Goal: Navigation & Orientation: Find specific page/section

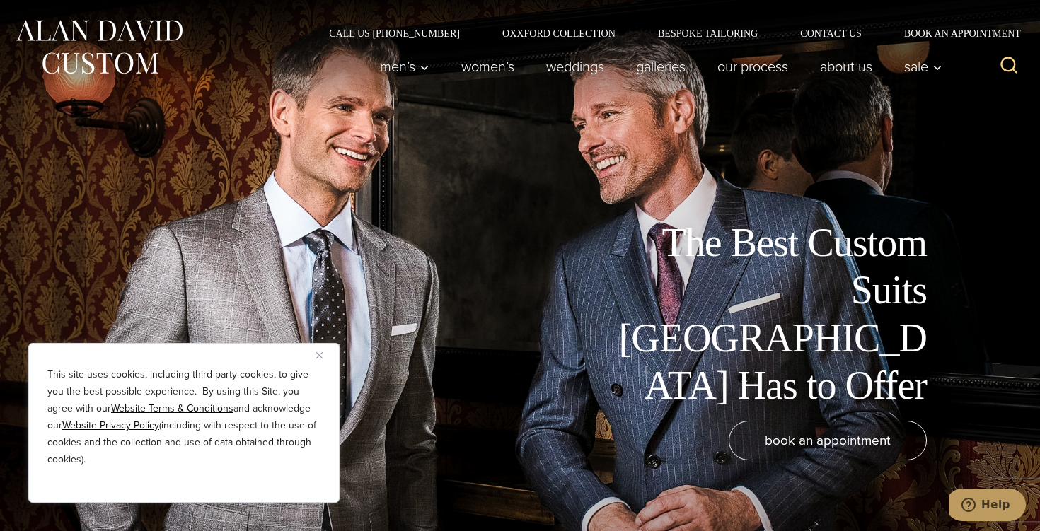
click at [318, 352] on img "Close" at bounding box center [319, 355] width 6 height 6
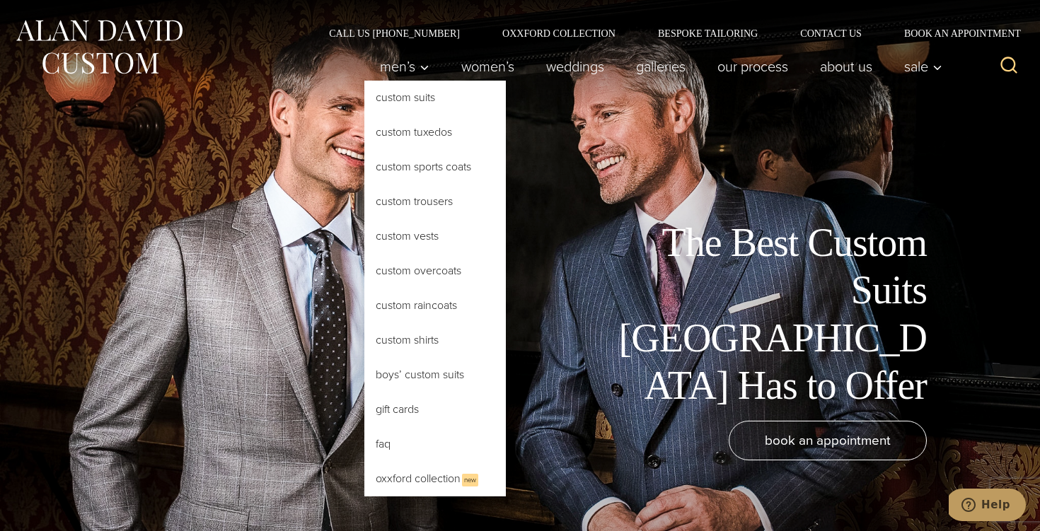
click at [409, 102] on link "Custom Suits" at bounding box center [434, 98] width 141 height 34
click at [397, 97] on link "Custom Suits" at bounding box center [434, 98] width 141 height 34
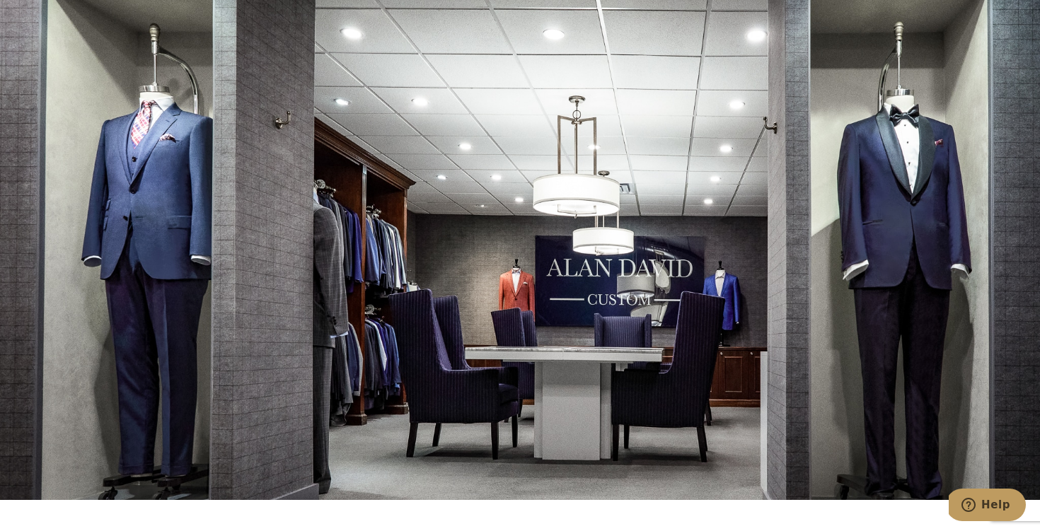
scroll to position [7578, 0]
